Goal: Information Seeking & Learning: Learn about a topic

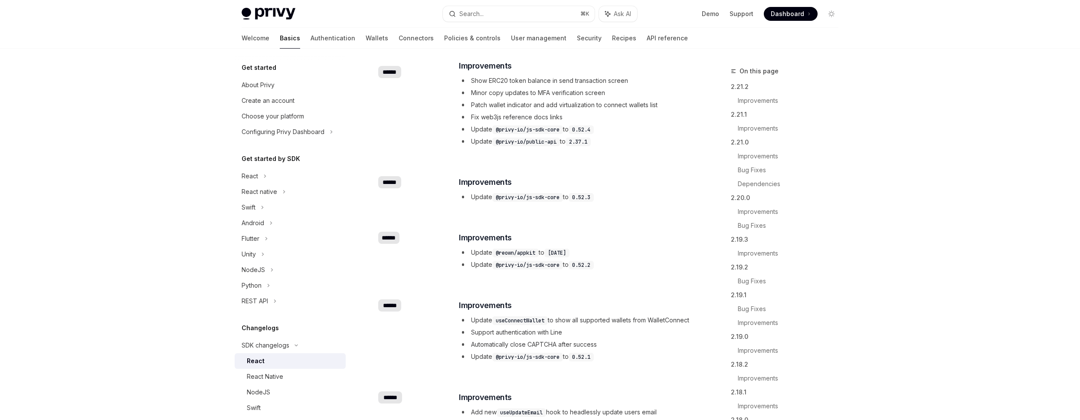
scroll to position [1650, 0]
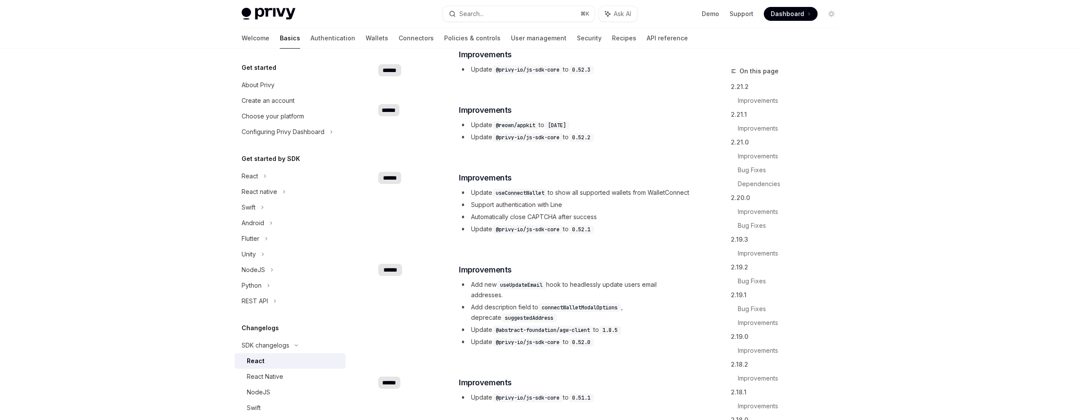
click at [504, 234] on code "@privy-io/js-sdk-core" at bounding box center [527, 229] width 71 height 9
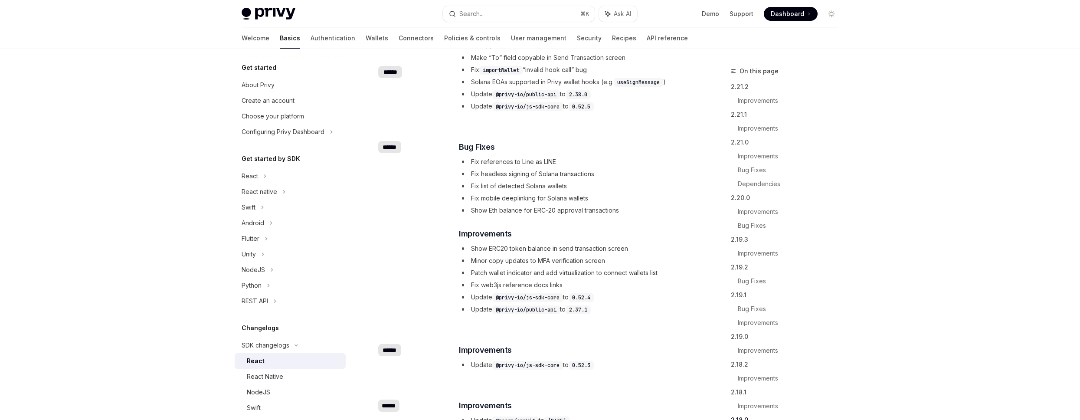
scroll to position [1632, 0]
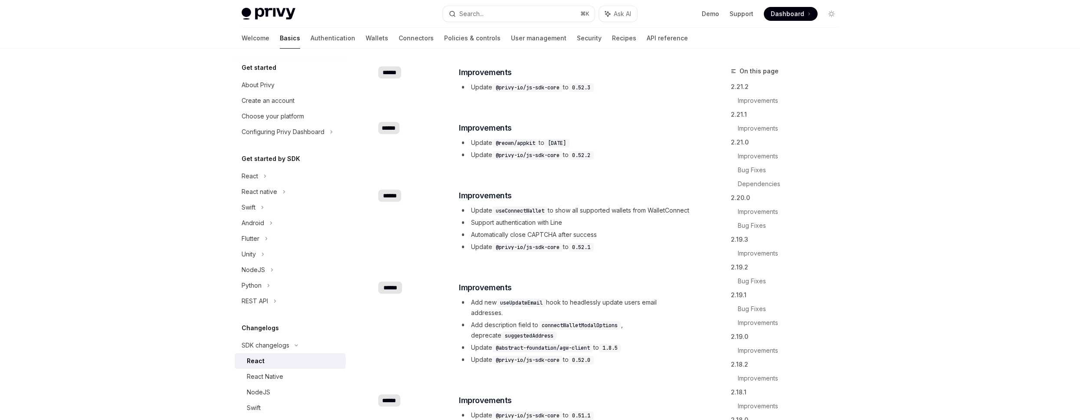
click at [526, 205] on li "Update useConnectWallet to show all supported wallets from WalletConnect" at bounding box center [574, 210] width 231 height 10
click at [526, 208] on code "useConnectWallet" at bounding box center [520, 210] width 56 height 9
click at [614, 184] on div "​ ****** ​ Improvements Update useConnectWallet to show all supported wallets f…" at bounding box center [534, 222] width 313 height 92
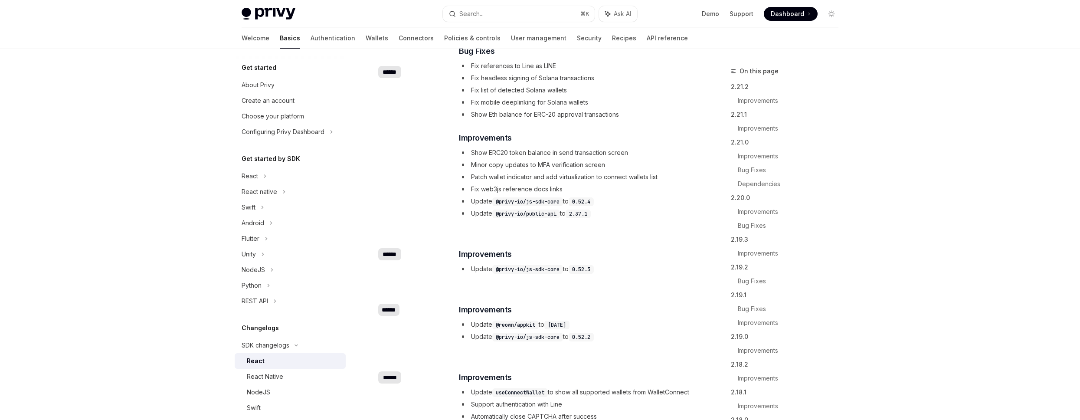
scroll to position [4060, 0]
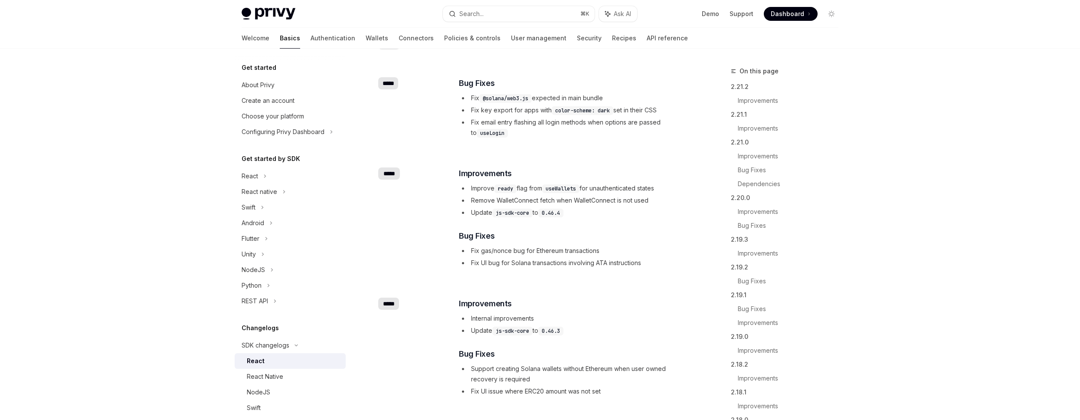
click at [521, 193] on li "Improve ready flag from useWallets for unauthenticated states" at bounding box center [574, 188] width 231 height 10
click at [617, 89] on h3 "​ Bug Fixes" at bounding box center [574, 83] width 231 height 12
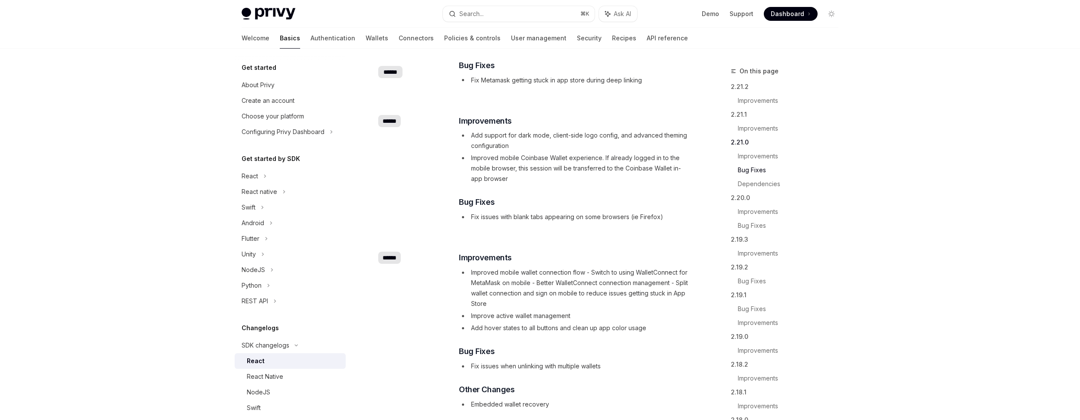
scroll to position [417, 0]
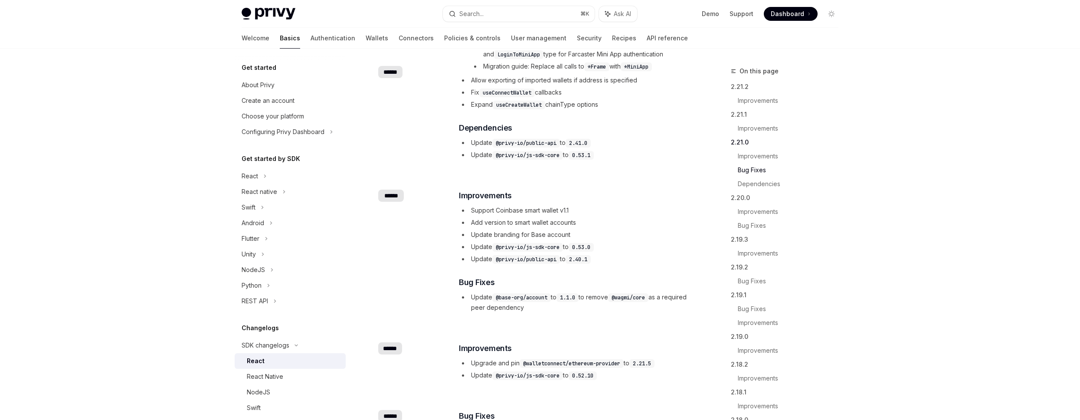
click at [542, 211] on li "Support Coinbase smart wallet v1.1" at bounding box center [574, 210] width 231 height 10
click at [517, 219] on li "Add version to smart wallet accounts" at bounding box center [574, 222] width 231 height 10
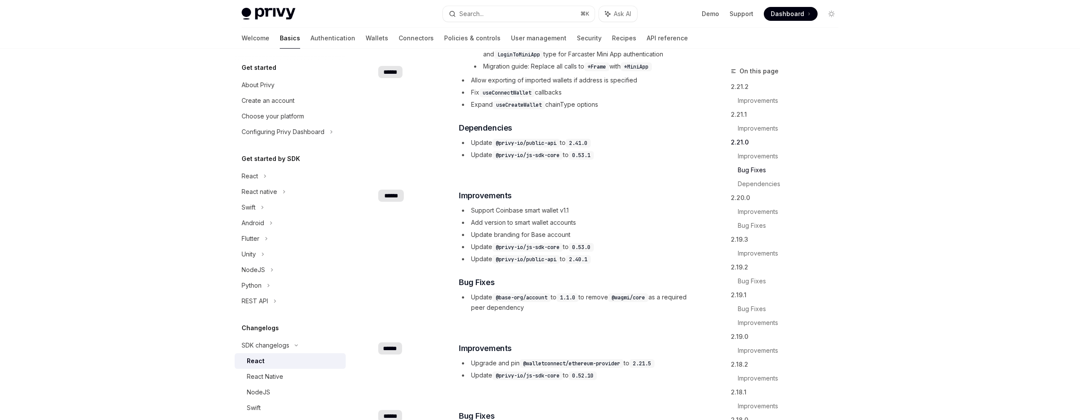
click at [521, 213] on li "Support Coinbase smart wallet v1.1" at bounding box center [574, 210] width 231 height 10
drag, startPoint x: 472, startPoint y: 233, endPoint x: 582, endPoint y: 233, distance: 110.1
click at [583, 233] on li "Update branding for Base account" at bounding box center [574, 234] width 231 height 10
click at [582, 233] on li "Update branding for Base account" at bounding box center [574, 234] width 231 height 10
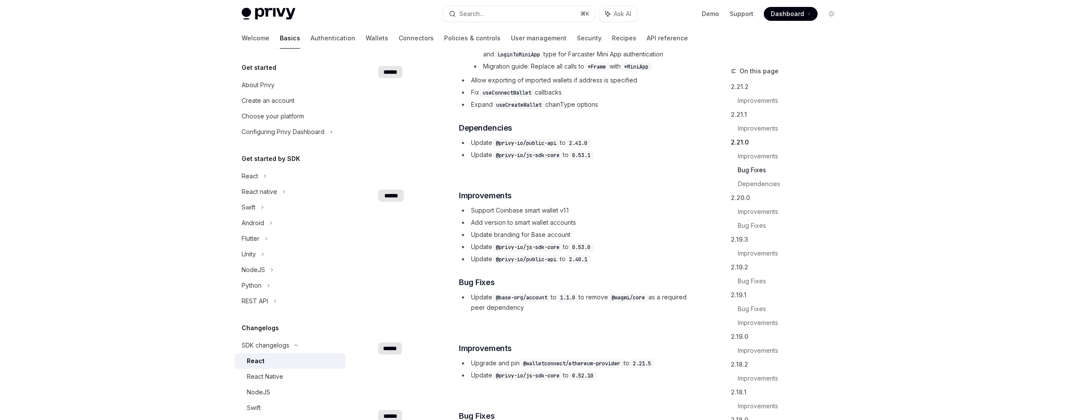
click at [582, 233] on li "Update branding for Base account" at bounding box center [574, 234] width 231 height 10
click at [532, 229] on ul "Support Coinbase smart wallet v1.1 Add version to smart wallet accounts Update …" at bounding box center [574, 234] width 231 height 59
click at [640, 237] on li "Update branding for Base account" at bounding box center [574, 234] width 231 height 10
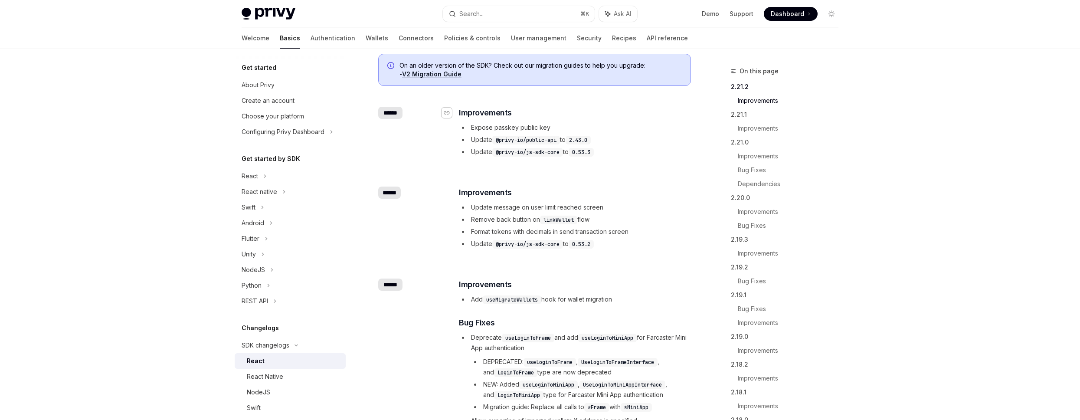
scroll to position [18, 0]
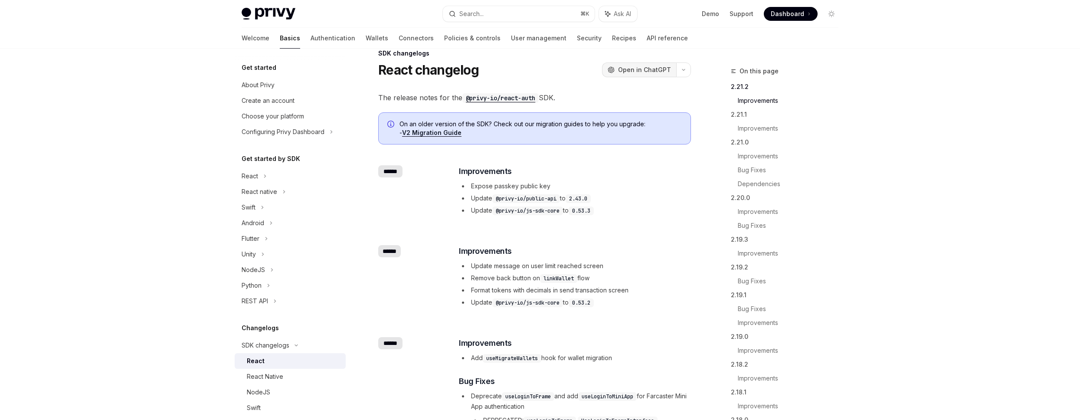
click at [651, 67] on span "Open in ChatGPT" at bounding box center [644, 69] width 53 height 9
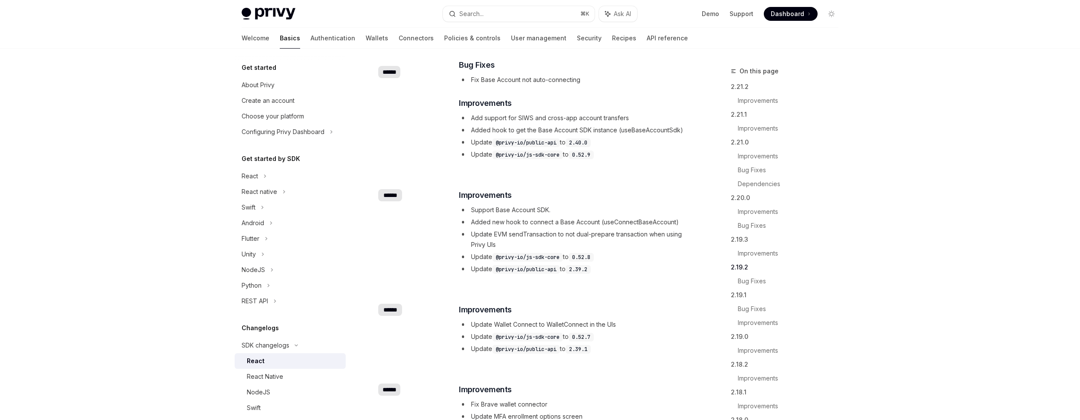
scroll to position [808, 0]
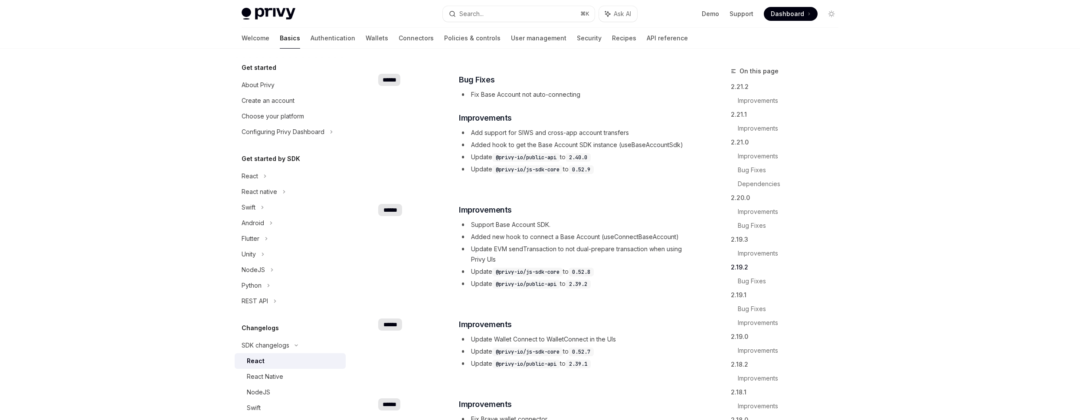
click at [490, 225] on li "Support Base Account SDK." at bounding box center [574, 224] width 231 height 10
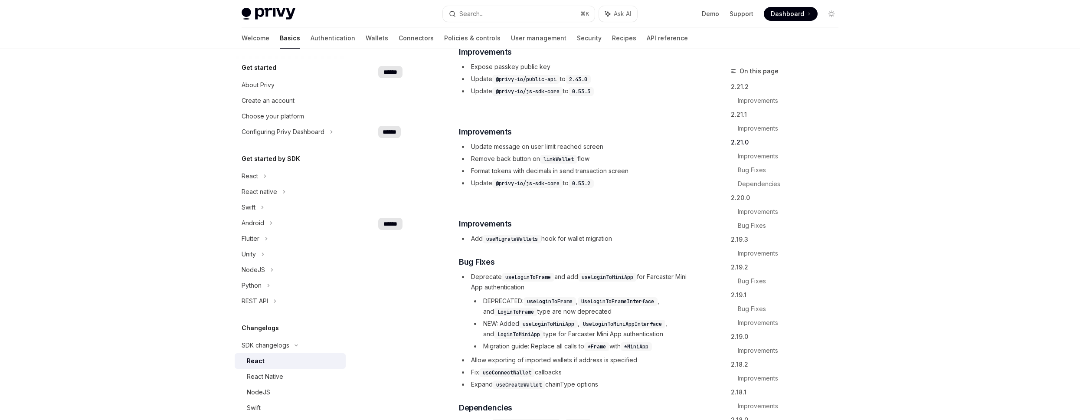
scroll to position [0, 0]
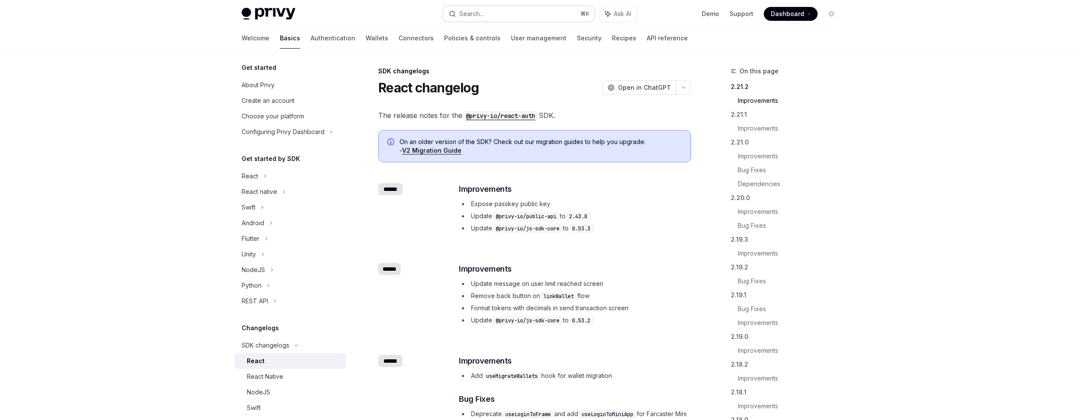
click at [538, 12] on button "Search... ⌘ K" at bounding box center [519, 14] width 152 height 16
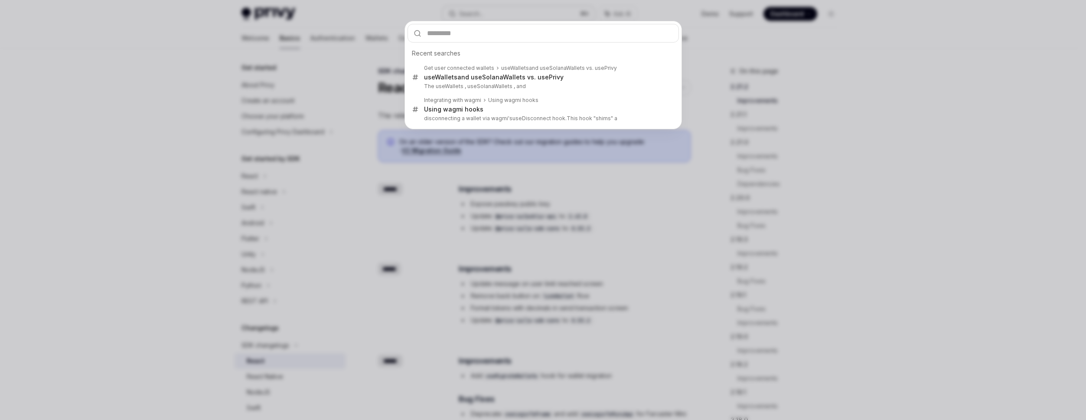
type input "*"
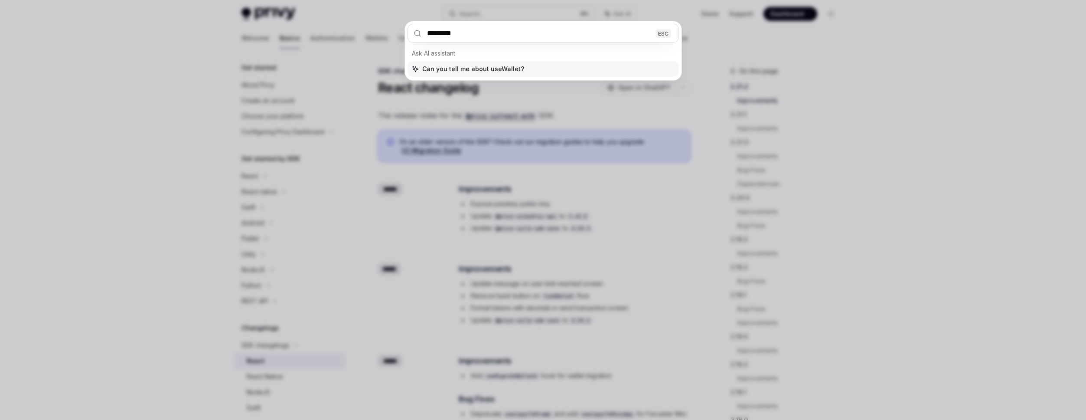
type input "**********"
type textarea "*"
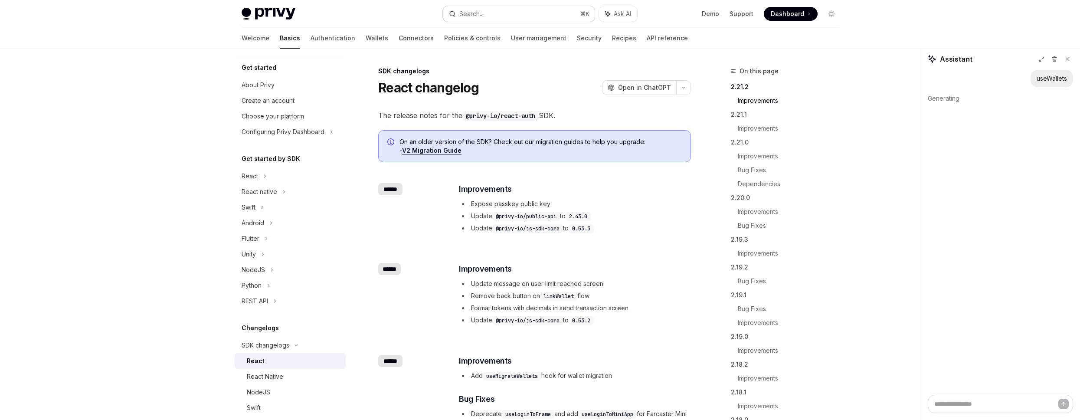
click at [531, 12] on button "Search... ⌘ K" at bounding box center [519, 14] width 152 height 16
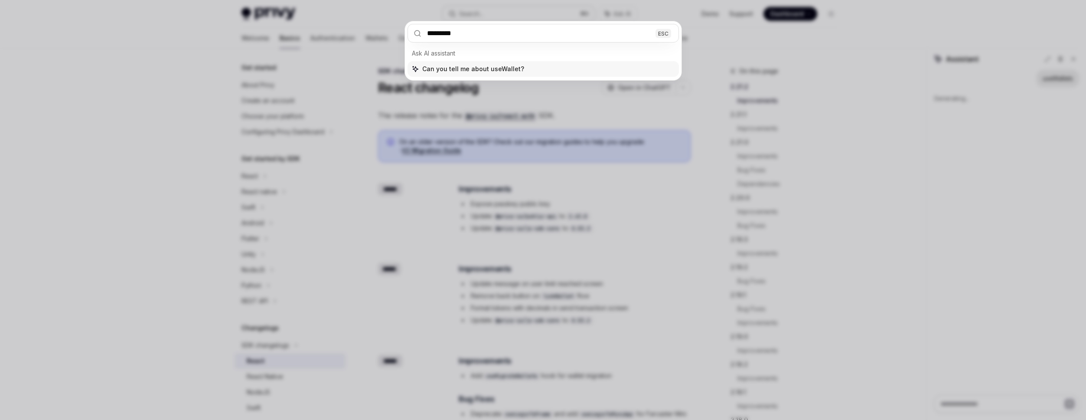
type input "**********"
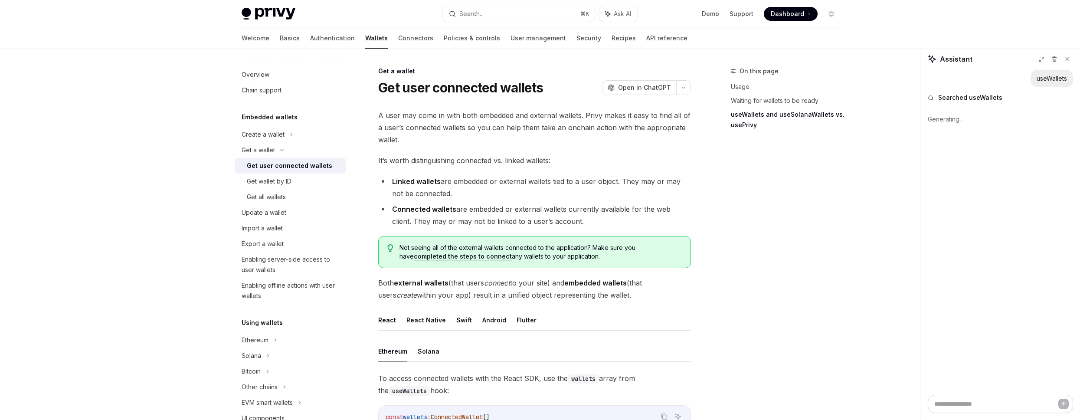
scroll to position [725, 0]
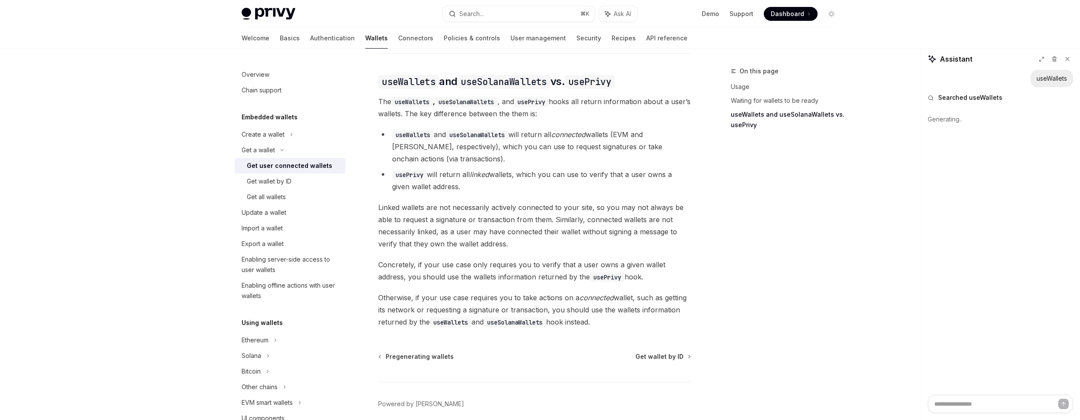
click at [525, 18] on button "Search... ⌘ K" at bounding box center [519, 14] width 152 height 16
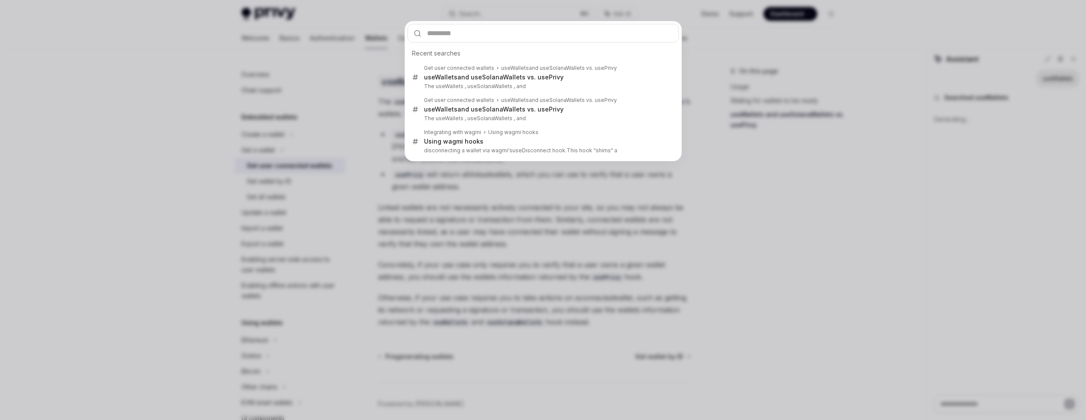
click at [525, 18] on div "Recent searches Get user connected wallets useWallets and useSolanaWallets vs. …" at bounding box center [543, 210] width 1086 height 420
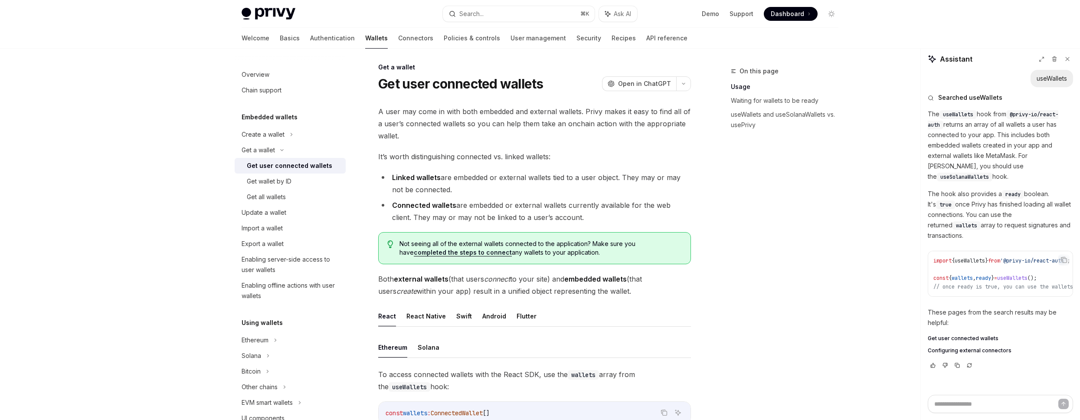
scroll to position [0, 0]
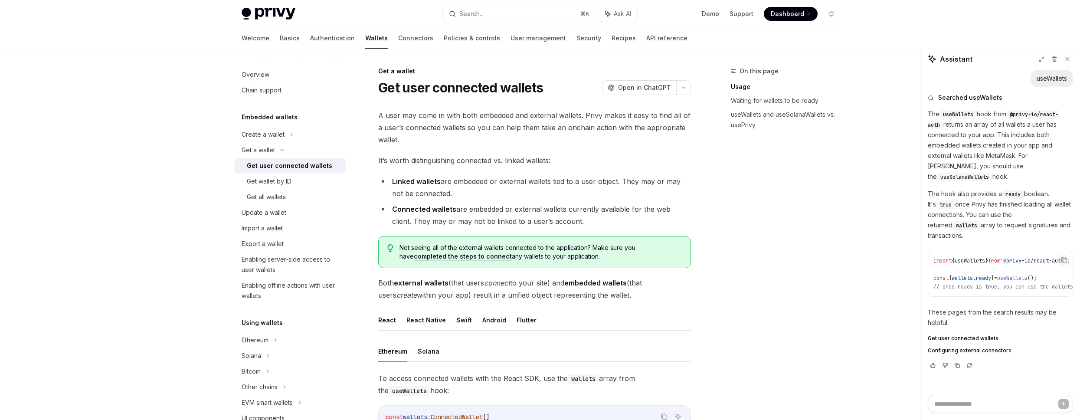
click at [526, 178] on li "Linked wallets are embedded or external wallets tied to a user object. They may…" at bounding box center [534, 187] width 313 height 24
type textarea "*"
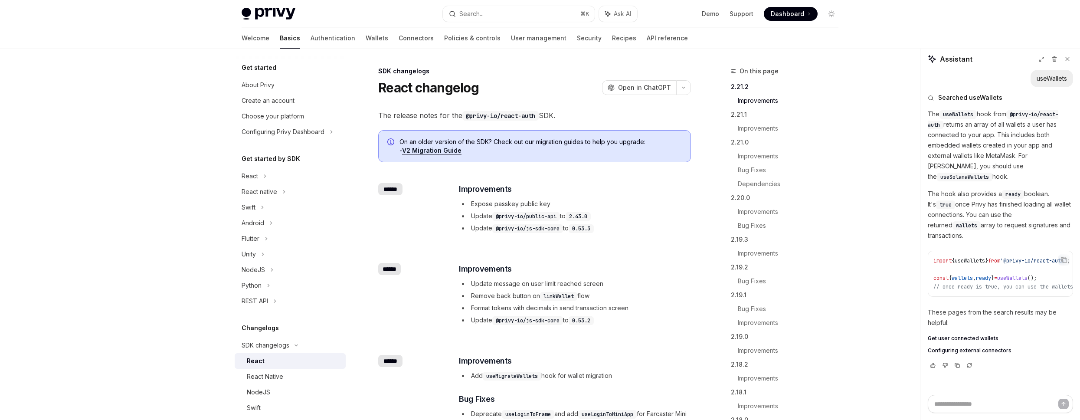
scroll to position [24777, 0]
